Goal: Information Seeking & Learning: Check status

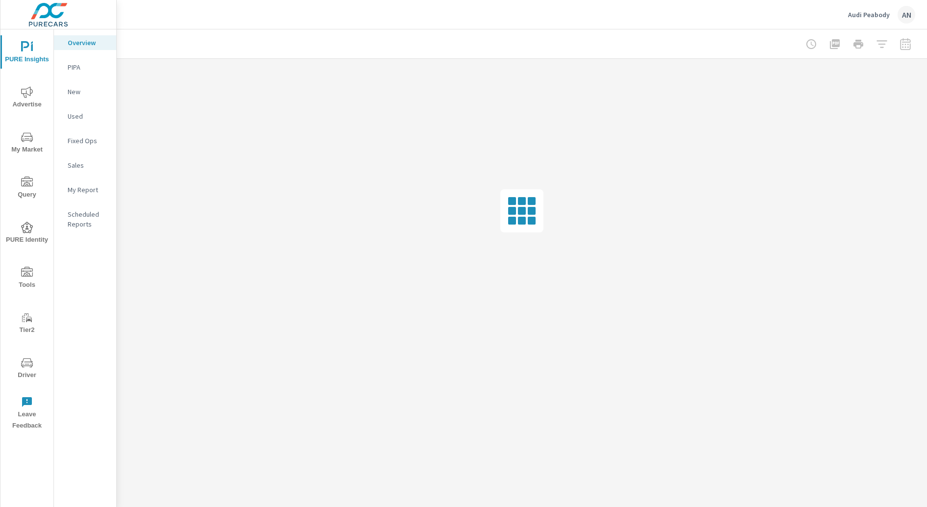
click at [97, 67] on p "PIPA" at bounding box center [88, 67] width 41 height 10
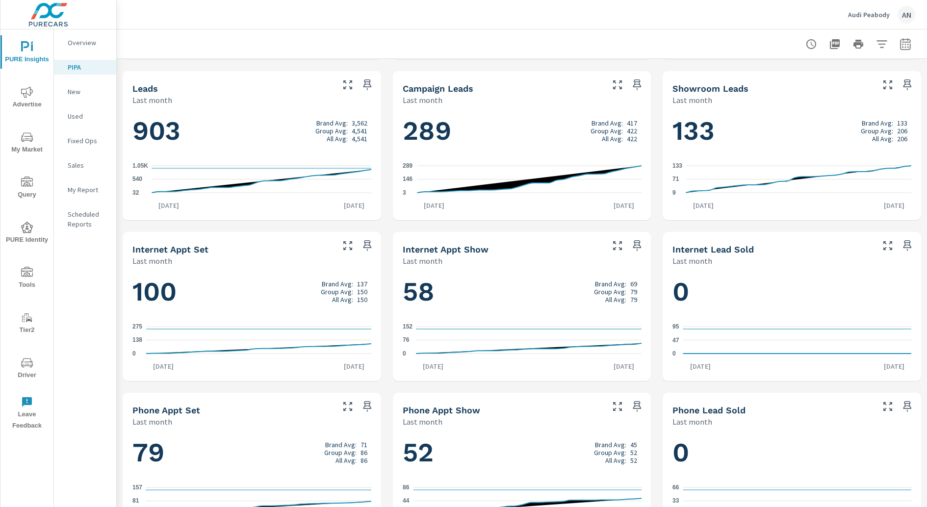
scroll to position [476, 0]
drag, startPoint x: 208, startPoint y: 253, endPoint x: 251, endPoint y: 249, distance: 43.4
click at [251, 249] on div "Internet Appt Set" at bounding box center [232, 249] width 200 height 11
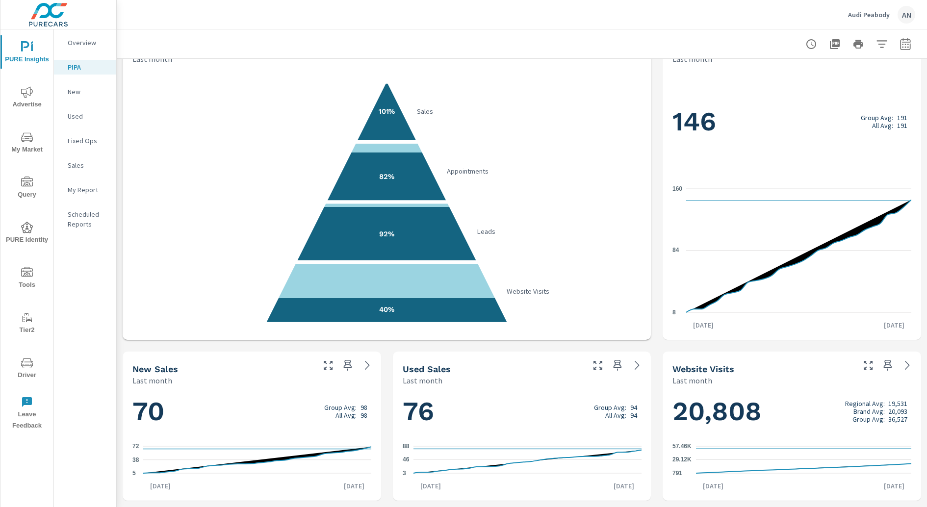
scroll to position [0, 0]
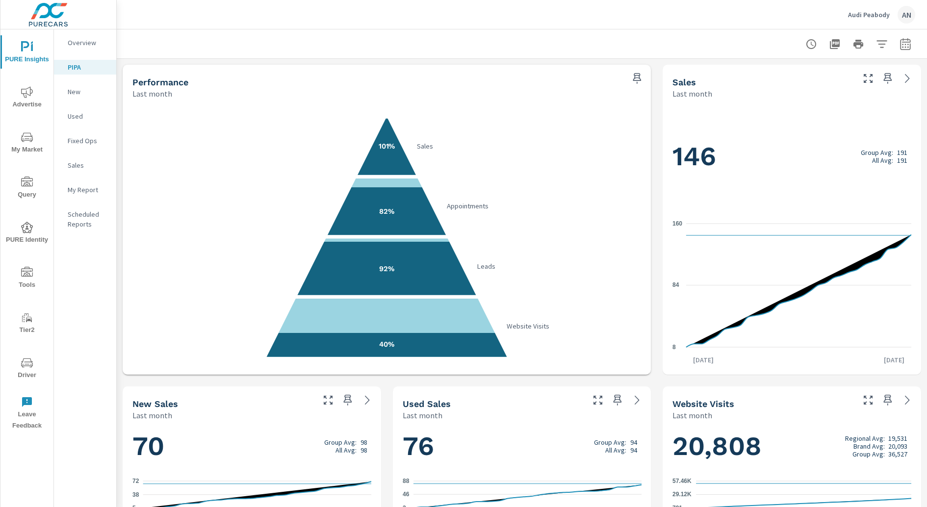
click at [423, 148] on text "Sales" at bounding box center [425, 146] width 16 height 9
click at [488, 148] on icon "101% Sales 82% Appointments 92% Leads 40% Website Visits" at bounding box center [386, 237] width 509 height 240
drag, startPoint x: 667, startPoint y: 153, endPoint x: 722, endPoint y: 153, distance: 55.4
click at [722, 153] on div "146 Group Avg: 191 All Avg: 191 8 84 160 [DATE] [DATE]" at bounding box center [792, 237] width 251 height 268
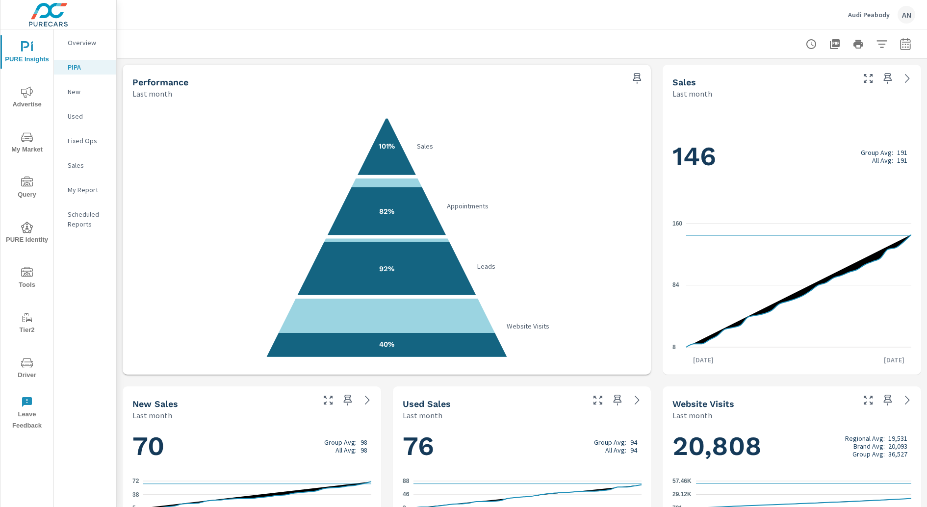
click at [798, 126] on div "146 Group Avg: 191 All Avg: 191" at bounding box center [792, 156] width 239 height 95
drag, startPoint x: 670, startPoint y: 150, endPoint x: 754, endPoint y: 150, distance: 83.4
click at [753, 150] on div "146 Group Avg: 191 All Avg: 191 8 84 160 [DATE] [DATE]" at bounding box center [792, 237] width 251 height 268
click at [752, 150] on h1 "146 Group Avg: 191 All Avg: 191" at bounding box center [792, 156] width 239 height 33
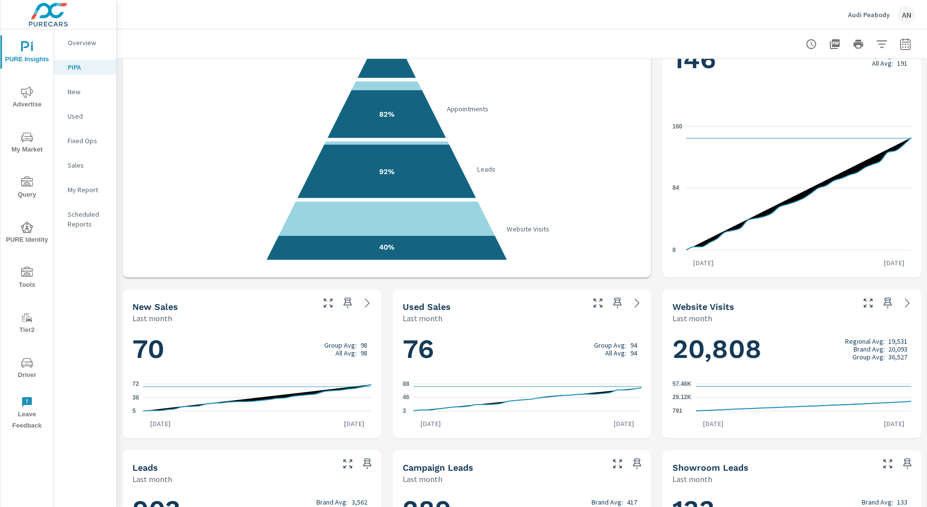
scroll to position [101, 0]
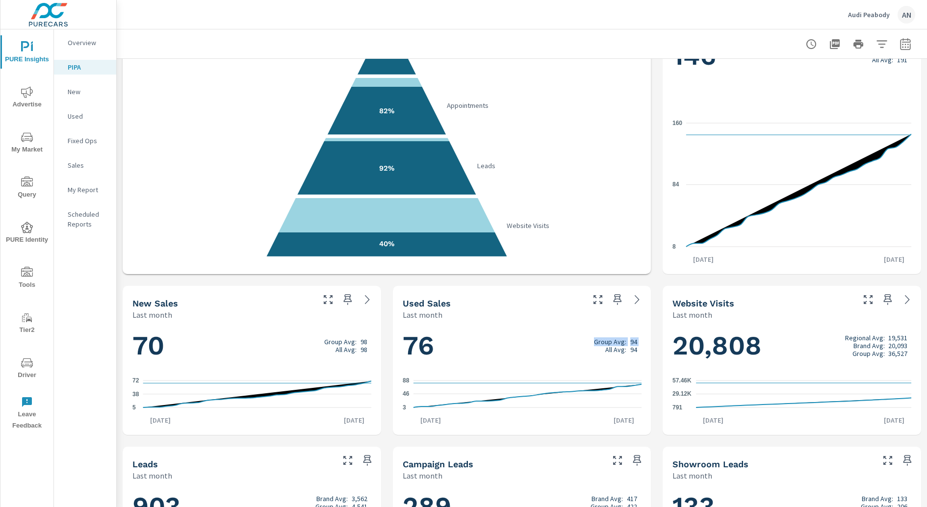
drag, startPoint x: 642, startPoint y: 349, endPoint x: 596, endPoint y: 349, distance: 46.1
click at [596, 349] on div "76 Group Avg: 94 All Avg: 94 3 46 88 [DATE] [DATE]" at bounding box center [522, 377] width 251 height 107
click at [596, 349] on div "All Avg:" at bounding box center [612, 350] width 36 height 8
drag, startPoint x: 593, startPoint y: 340, endPoint x: 657, endPoint y: 340, distance: 63.3
click at [657, 340] on div "Performance Last month 101% Sales 82% Appointments 92% Leads 40% Website Visits…" at bounding box center [522, 441] width 811 height 966
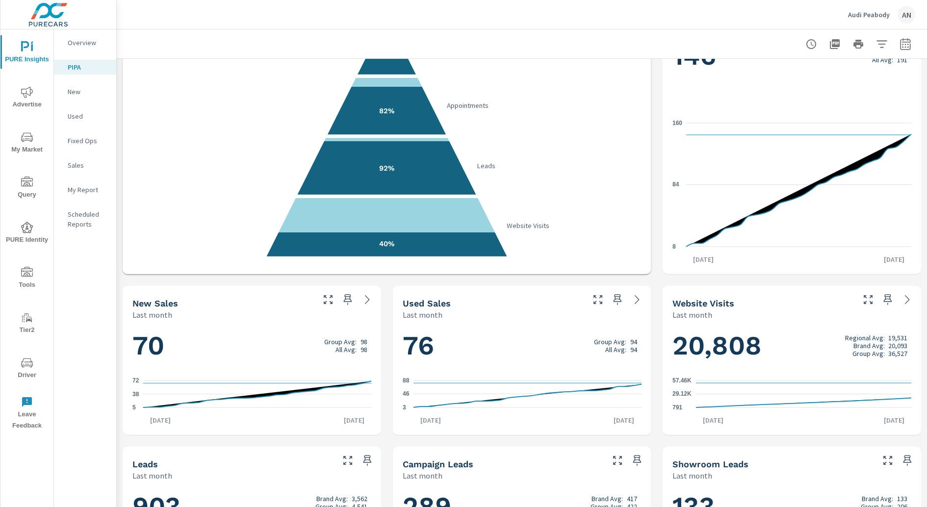
click at [639, 340] on div "76 Group Avg: 94 All Avg: 94 3 46 88 [DATE] [DATE]" at bounding box center [522, 377] width 251 height 107
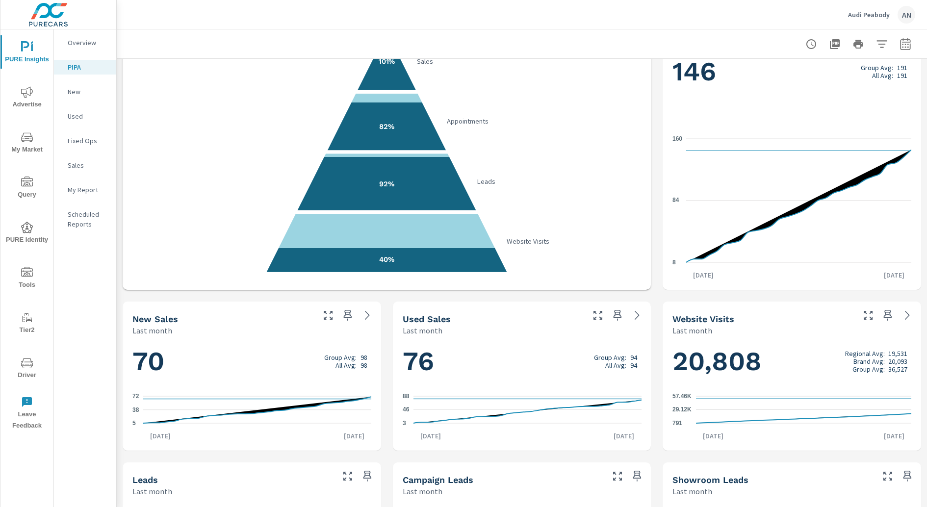
scroll to position [82, 0]
